Goal: Check status

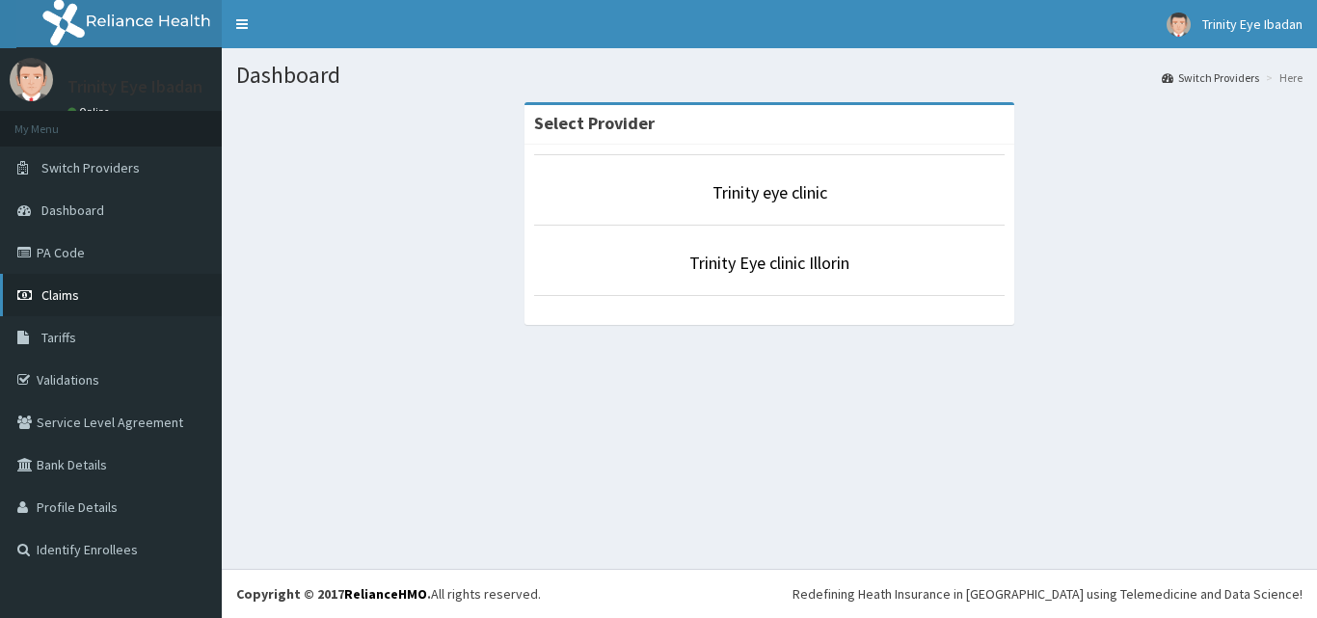
click at [122, 281] on link "Claims" at bounding box center [111, 295] width 222 height 42
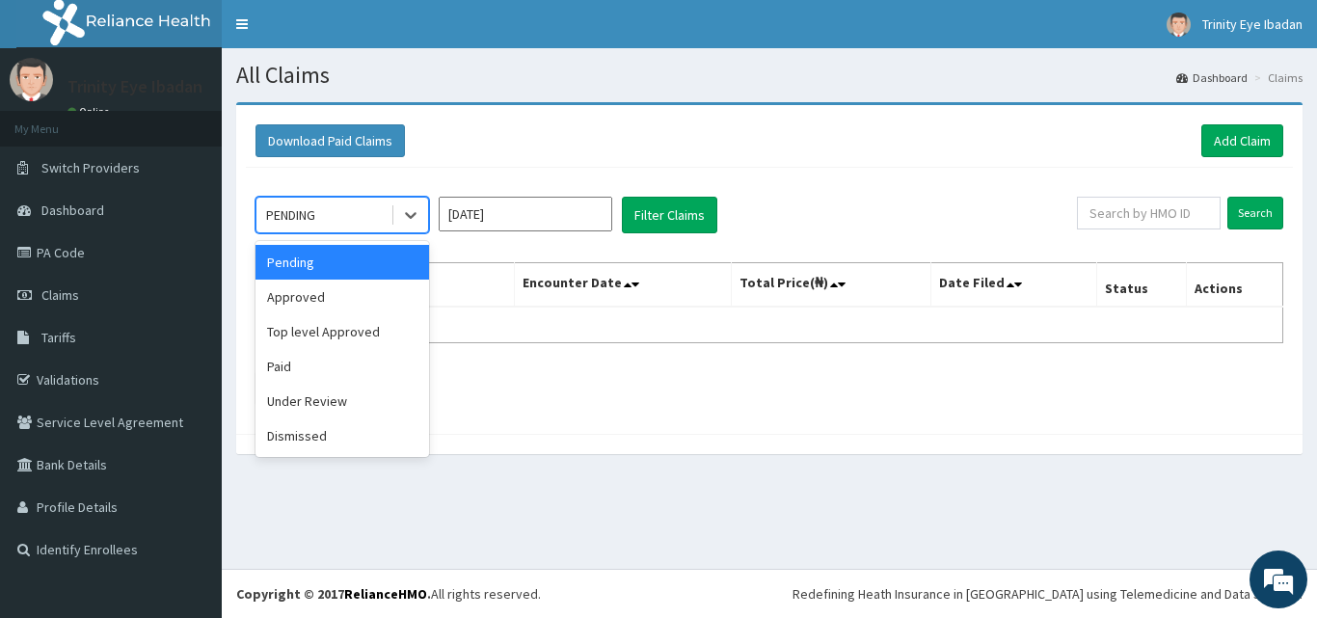
click at [306, 207] on div "PENDING" at bounding box center [290, 214] width 49 height 19
click at [331, 301] on div "Approved" at bounding box center [342, 297] width 174 height 35
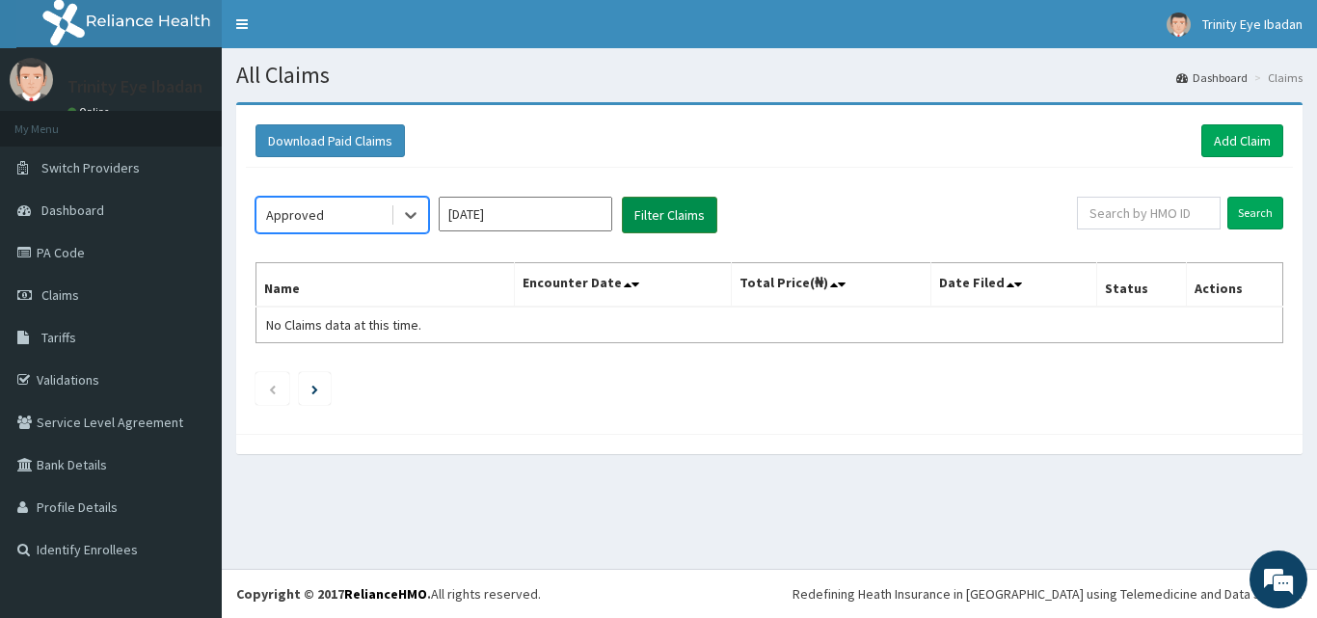
click at [693, 220] on button "Filter Claims" at bounding box center [669, 215] width 95 height 37
